Goal: Task Accomplishment & Management: Manage account settings

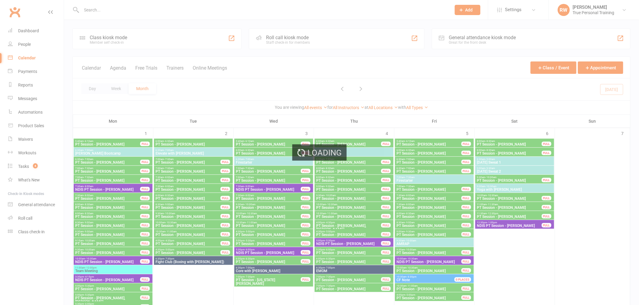
click at [345, 107] on div "Loading" at bounding box center [319, 152] width 639 height 305
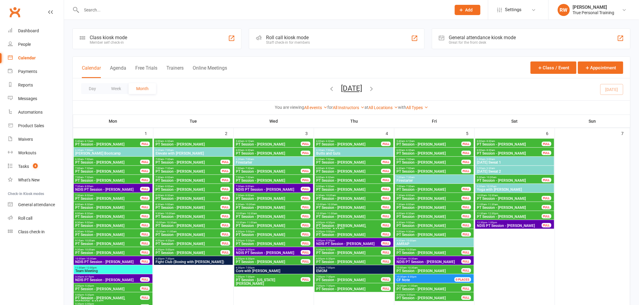
click at [345, 107] on link "All Instructors" at bounding box center [349, 107] width 32 height 5
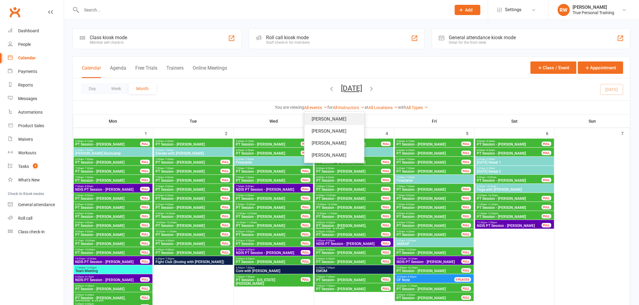
click at [344, 119] on link "[PERSON_NAME]" at bounding box center [334, 119] width 60 height 12
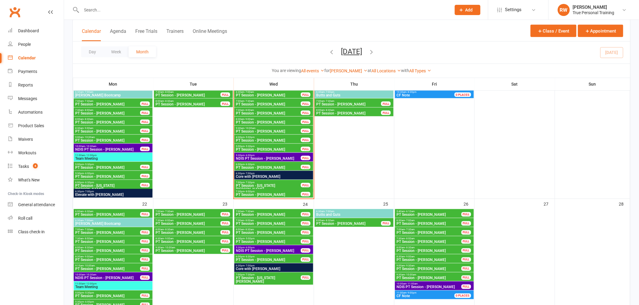
scroll to position [268, 0]
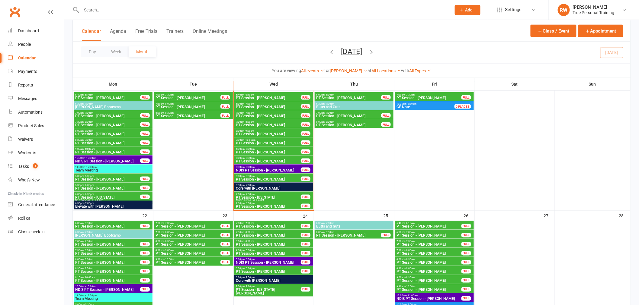
click at [246, 148] on span "- 5:00pm" at bounding box center [249, 149] width 10 height 3
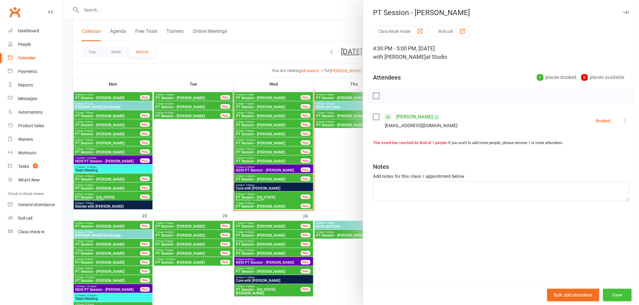
click at [613, 298] on button "View" at bounding box center [617, 295] width 29 height 13
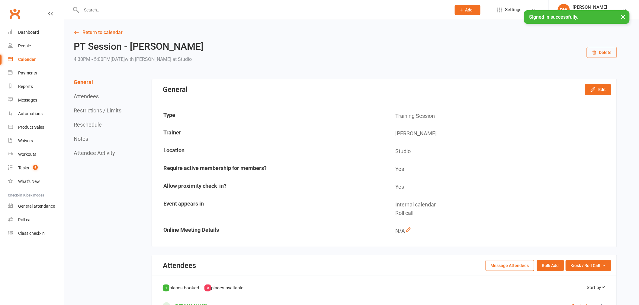
click at [100, 124] on button "Reschedule" at bounding box center [88, 125] width 28 height 6
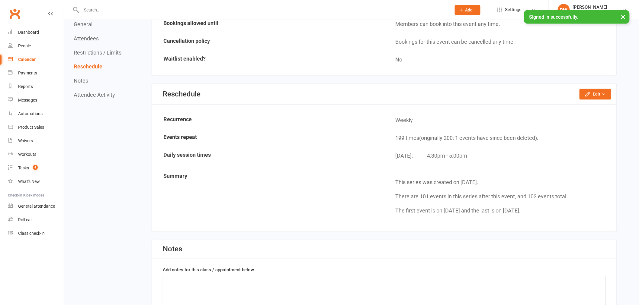
scroll to position [413, 0]
click at [594, 93] on button "Edit" at bounding box center [595, 93] width 32 height 11
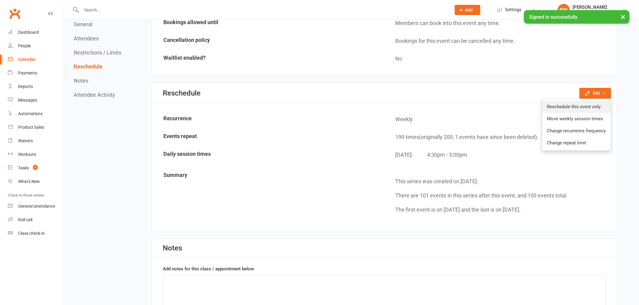
click at [575, 101] on link "Reschedule this event only" at bounding box center [576, 107] width 68 height 12
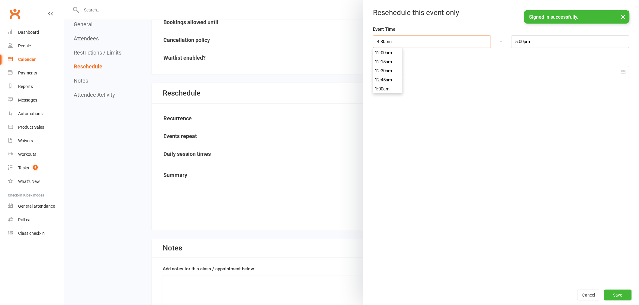
click at [430, 44] on input "4:30pm" at bounding box center [432, 41] width 118 height 13
type input "4:00pm"
click at [385, 74] on li "4:00pm" at bounding box center [387, 78] width 29 height 9
drag, startPoint x: 613, startPoint y: 290, endPoint x: 565, endPoint y: 62, distance: 232.3
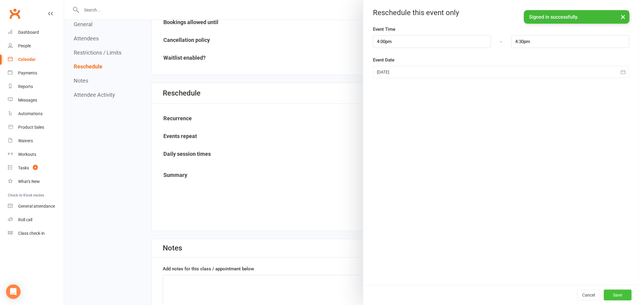
click at [374, 139] on div "Reschedule this event only Event Time 4:00pm 12:00am 12:15am 12:30am 12:45am 1:…" at bounding box center [501, 152] width 276 height 305
click at [543, 35] on input "4:30pm" at bounding box center [570, 41] width 118 height 13
type input "5:00pm"
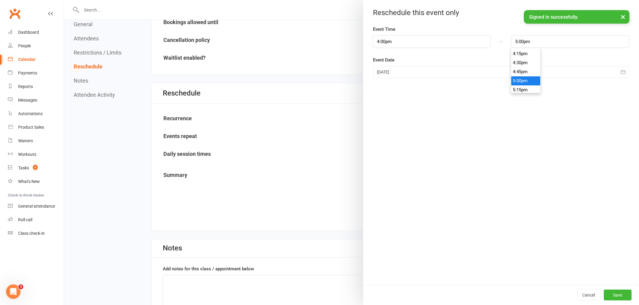
click at [527, 79] on li "5:00pm" at bounding box center [525, 80] width 29 height 9
click at [616, 296] on button "Save" at bounding box center [618, 295] width 28 height 11
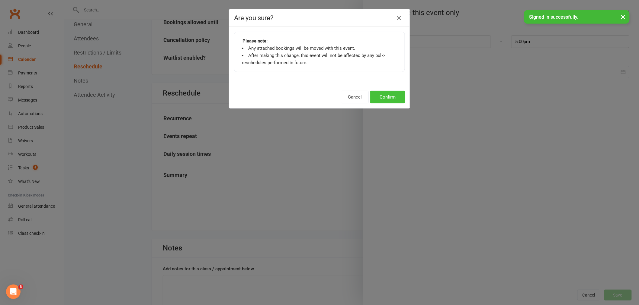
click at [376, 91] on div "Cancel Confirm" at bounding box center [319, 97] width 180 height 22
click at [394, 101] on button "Confirm" at bounding box center [387, 97] width 35 height 13
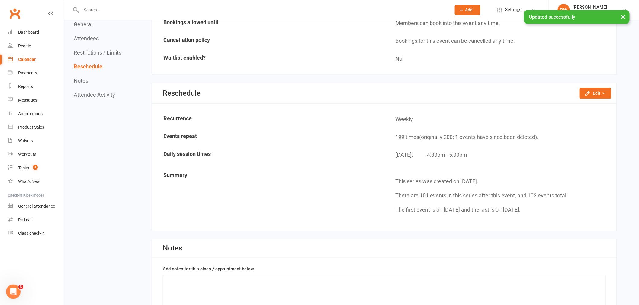
click at [15, 59] on link "Calendar" at bounding box center [36, 60] width 56 height 14
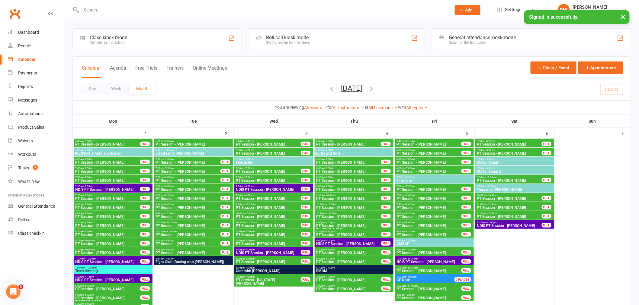
click at [341, 107] on link "All Instructors" at bounding box center [349, 107] width 32 height 5
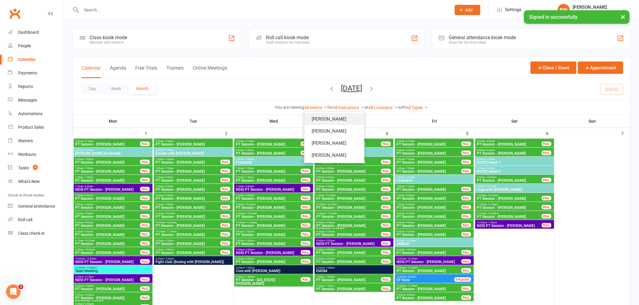
click at [343, 120] on link "[PERSON_NAME]" at bounding box center [334, 119] width 60 height 12
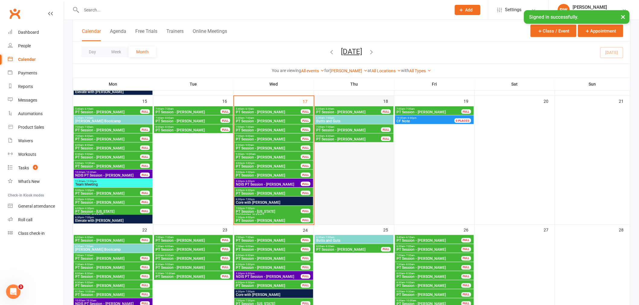
scroll to position [242, 0]
